Goal: Browse casually

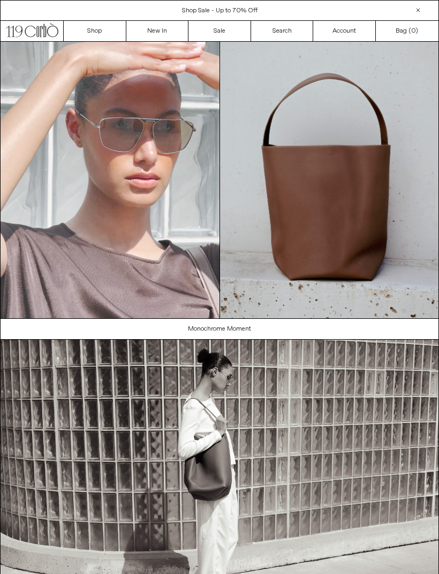
click at [104, 28] on link "Shop" at bounding box center [95, 31] width 63 height 20
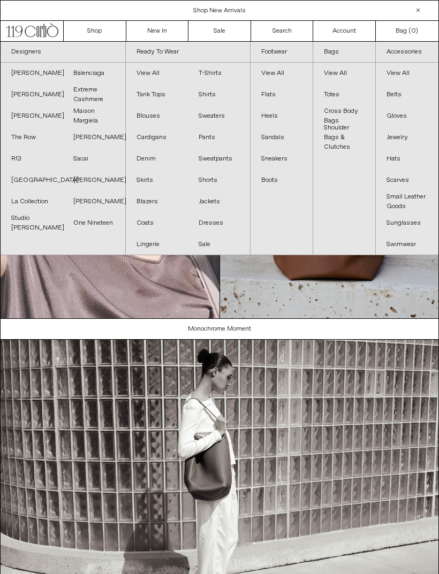
click at [218, 223] on link "Dresses" at bounding box center [219, 222] width 62 height 21
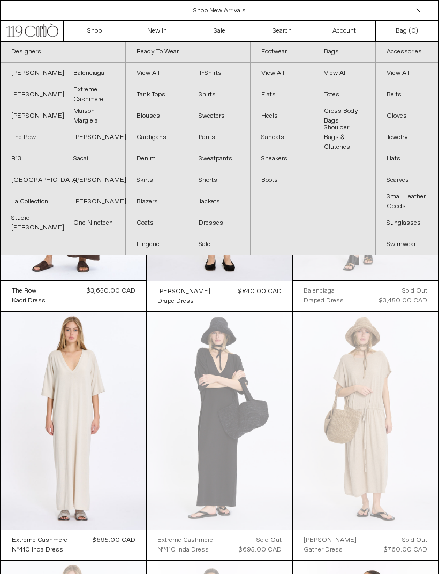
click at [272, 118] on link "Heels" at bounding box center [281, 115] width 62 height 21
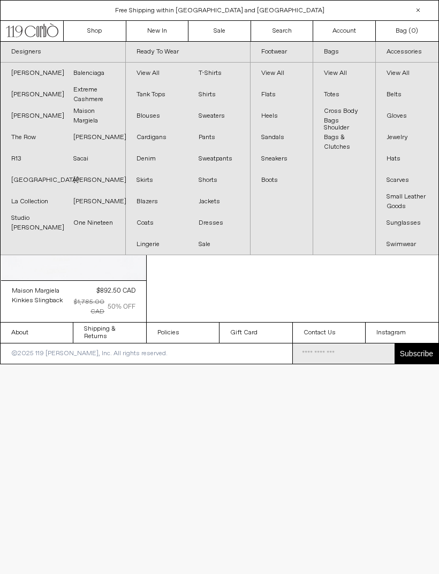
click at [353, 109] on link "Cross Body Bags" at bounding box center [344, 115] width 62 height 21
